Goal: Information Seeking & Learning: Learn about a topic

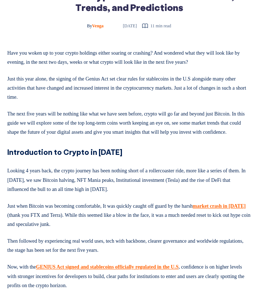
scroll to position [153, 0]
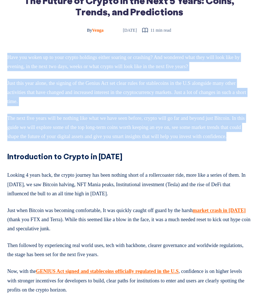
drag, startPoint x: 50, startPoint y: 145, endPoint x: -1, endPoint y: 58, distance: 100.4
copy div "Have you woken up to your crypto holdings either soaring or crashing? And wonde…"
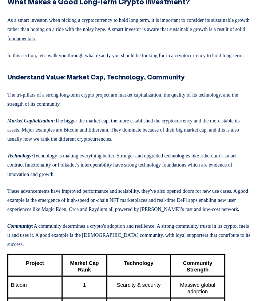
scroll to position [1534, 0]
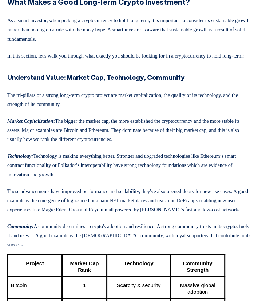
drag, startPoint x: 34, startPoint y: 154, endPoint x: 10, endPoint y: 86, distance: 72.1
click at [10, 86] on div "Have you woken up to your crypto holdings either soaring or crashing? And wonde…" at bounding box center [129, 216] width 244 height 3088
copy div "What Makes a Good Long-Term Crypto Investment? As a smart investor, when pickin…"
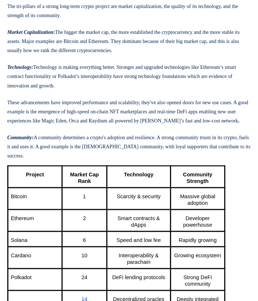
scroll to position [1624, 0]
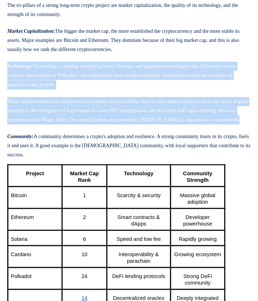
drag, startPoint x: 5, startPoint y: 162, endPoint x: 52, endPoint y: 229, distance: 81.7
click at [52, 229] on main "Venga - Blog Cover - The Future of Crypto The Future of Crypto in the Next 5 Ye…" at bounding box center [129, 198] width 258 height 3586
copy div "Technology: Technology is making everything better. Stronger and upgraded techn…"
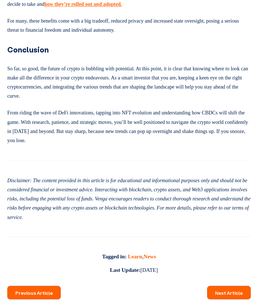
scroll to position [3072, 0]
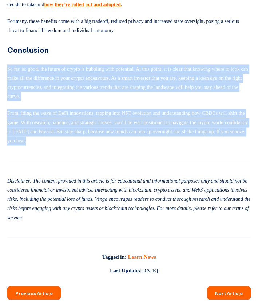
drag, startPoint x: 3, startPoint y: 191, endPoint x: 109, endPoint y: 281, distance: 138.9
copy div "So far, so good, the future of crypto is bubbling with potential. At this point…"
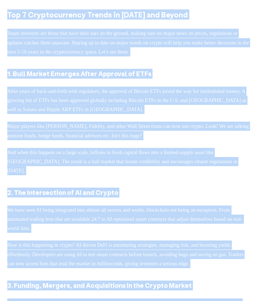
scroll to position [2179, 0]
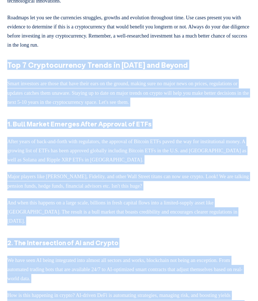
drag, startPoint x: 178, startPoint y: 194, endPoint x: 2, endPoint y: 180, distance: 176.2
copy div "Lor 7 Ipsumdolorsita Consec ad 9961 eli Seddoe Tempo incididun utl etdol magn a…"
